Goal: Contribute content: Share content

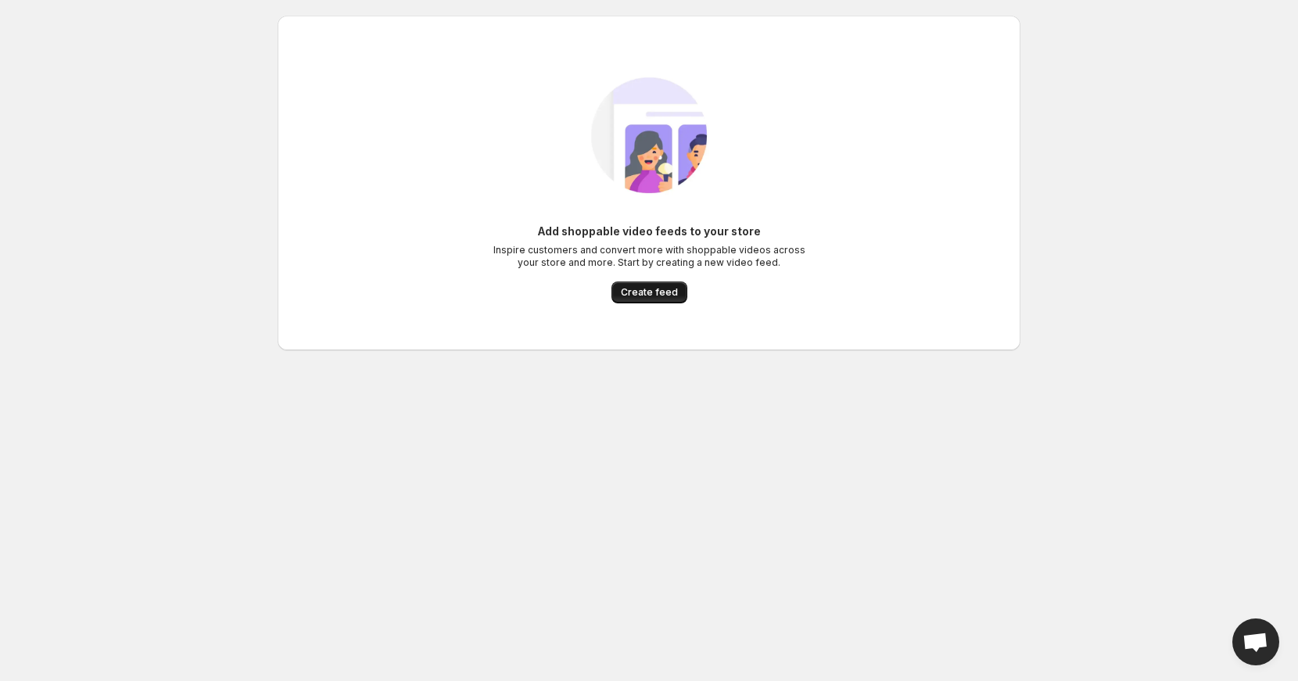
click at [651, 290] on span "Create feed" at bounding box center [649, 292] width 57 height 13
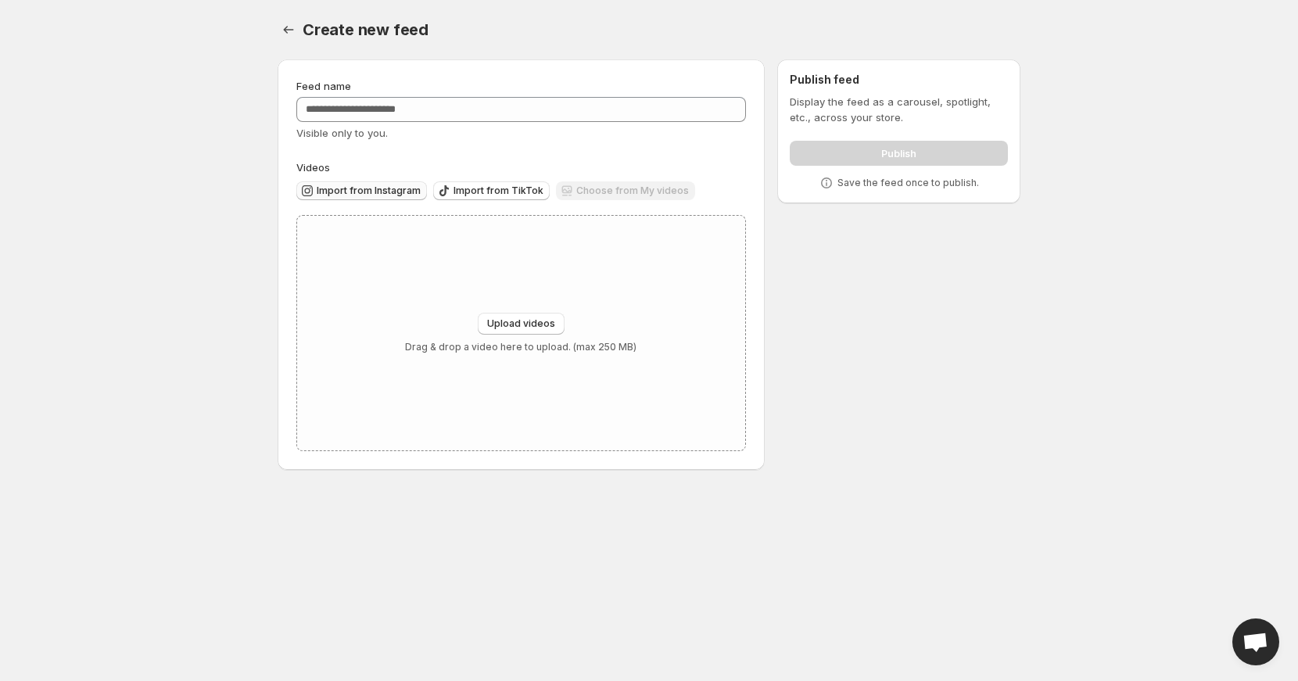
click at [375, 192] on span "Import from Instagram" at bounding box center [369, 191] width 104 height 13
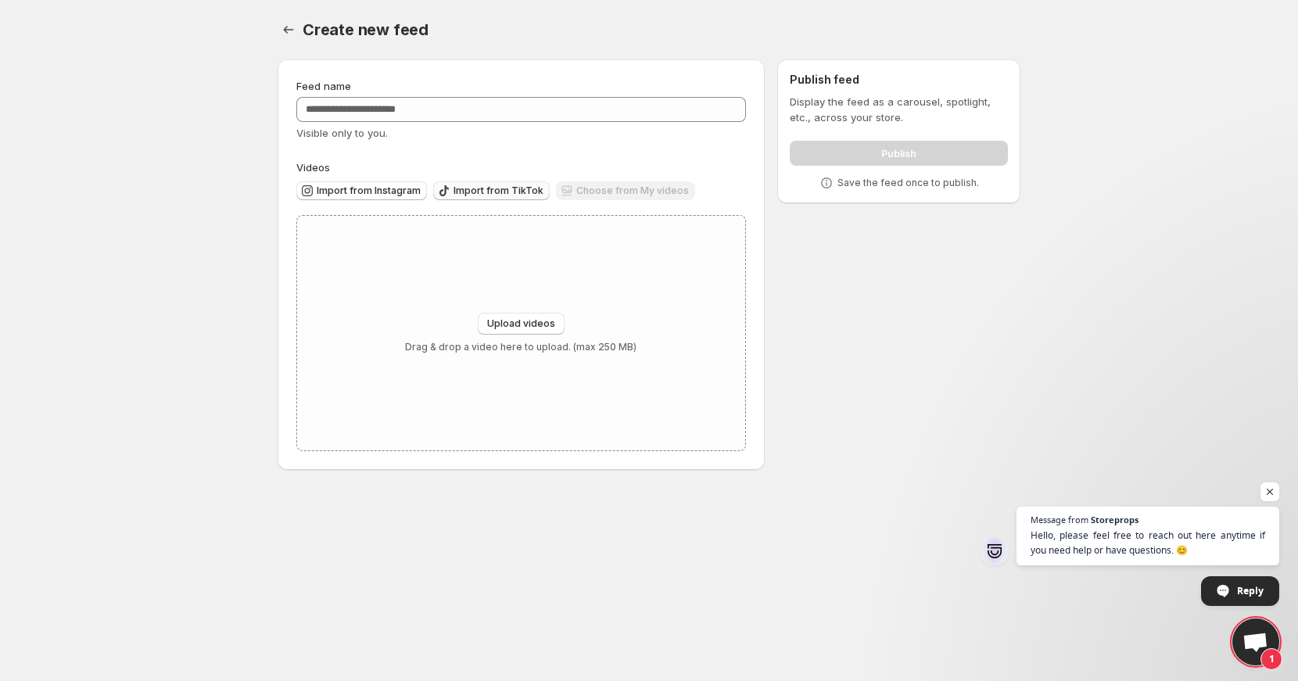
click at [497, 192] on span "Import from TikTok" at bounding box center [499, 191] width 90 height 13
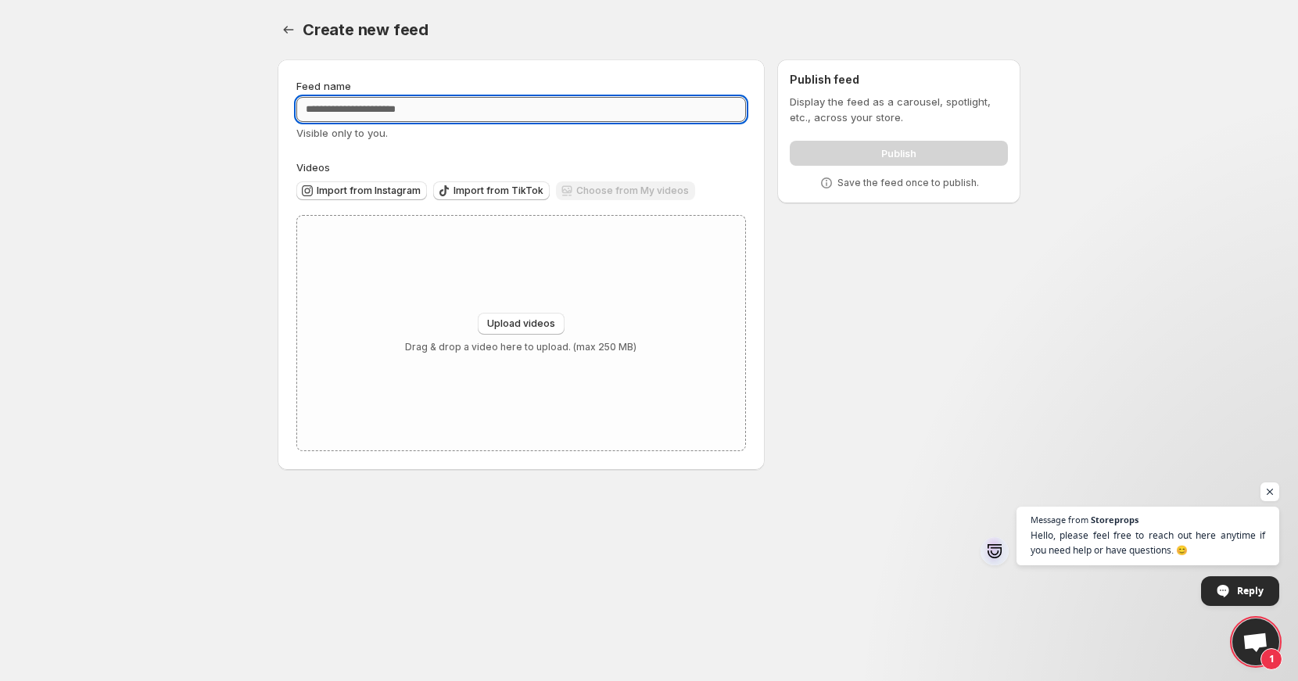
click at [497, 106] on input "Feed name" at bounding box center [521, 109] width 450 height 25
click at [518, 78] on div "Feed name" at bounding box center [521, 86] width 450 height 16
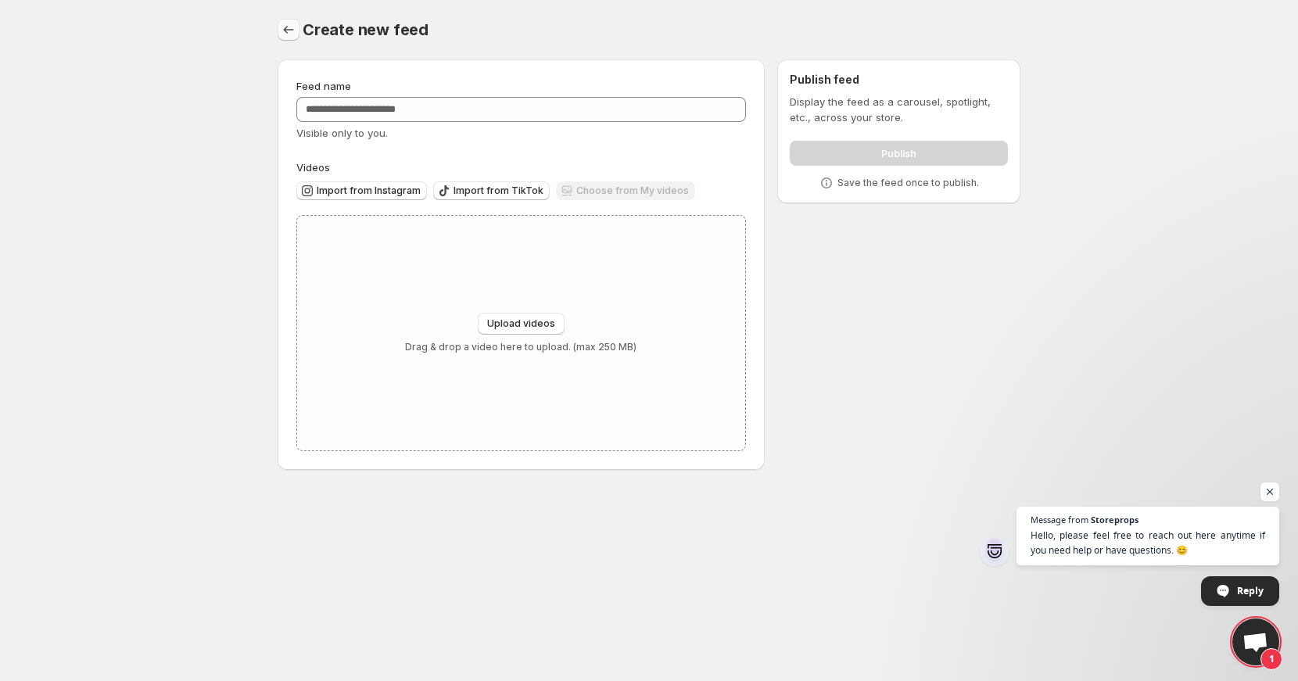
click at [289, 27] on icon "Settings" at bounding box center [289, 30] width 16 height 16
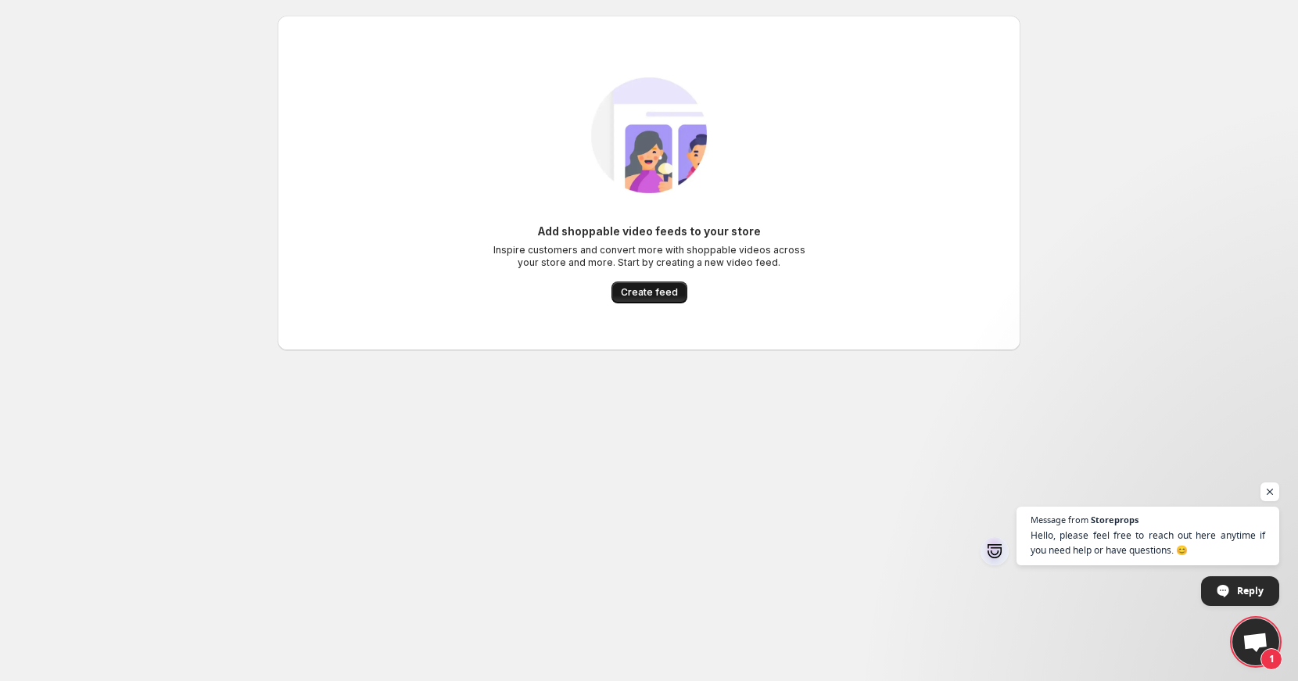
click at [658, 296] on span "Create feed" at bounding box center [649, 292] width 57 height 13
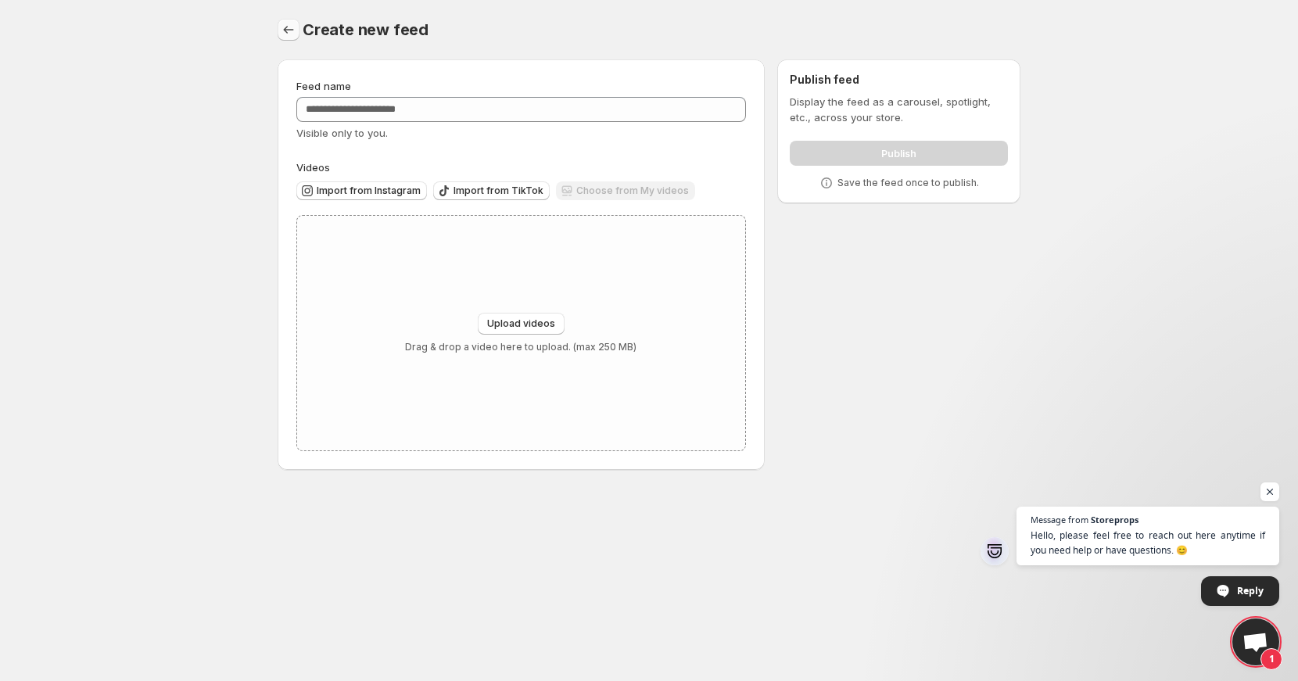
click at [292, 24] on icon "Settings" at bounding box center [289, 30] width 16 height 16
